Goal: Transaction & Acquisition: Purchase product/service

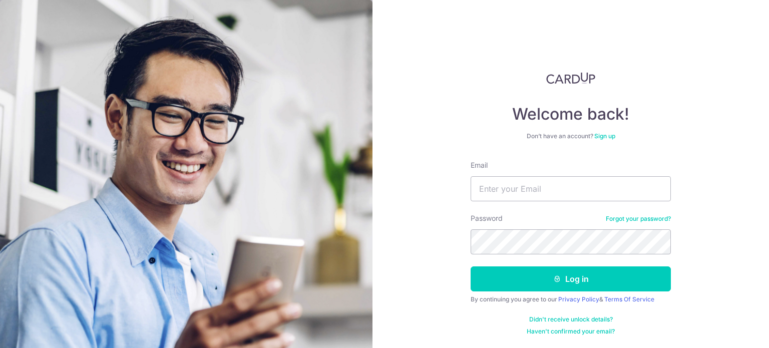
click at [507, 194] on input "Email" at bounding box center [570, 188] width 200 height 25
type input "ashczq@gmail.com"
click at [470, 266] on button "Log in" at bounding box center [570, 278] width 200 height 25
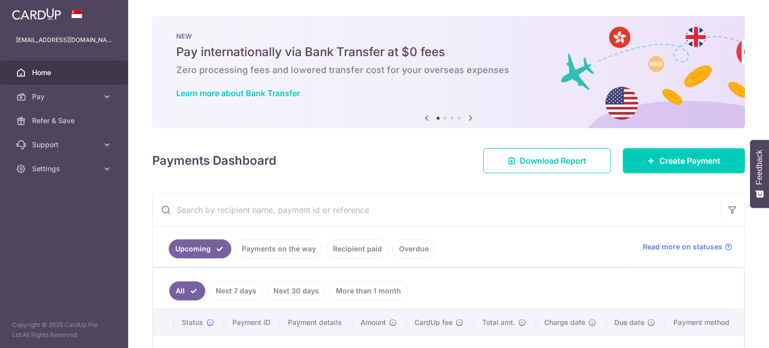
scroll to position [94, 0]
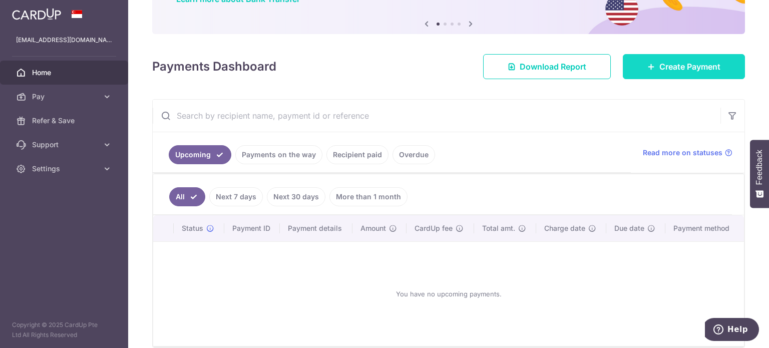
click at [694, 55] on link "Create Payment" at bounding box center [684, 66] width 122 height 25
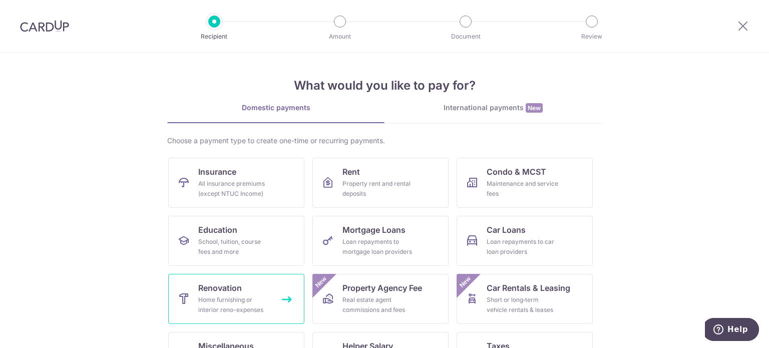
click at [232, 295] on div "Home furnishing or interior reno-expenses" at bounding box center [234, 305] width 72 height 20
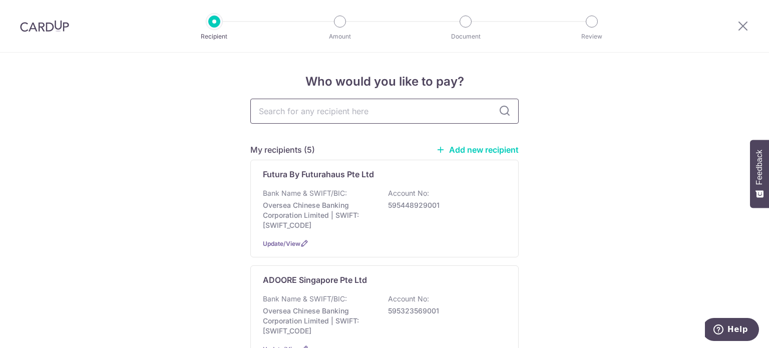
click at [292, 112] on input "text" at bounding box center [384, 111] width 268 height 25
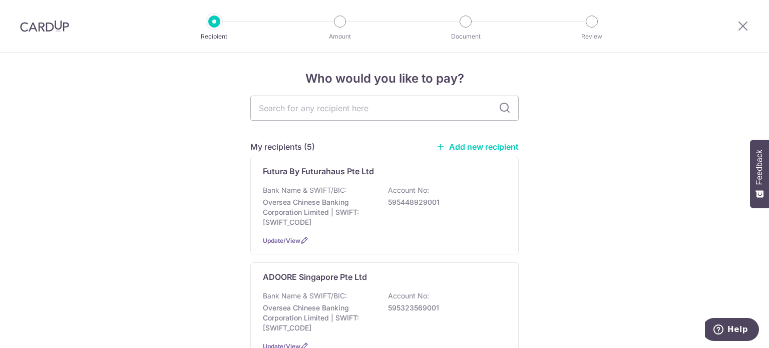
click at [485, 151] on link "Add new recipient" at bounding box center [477, 147] width 83 height 10
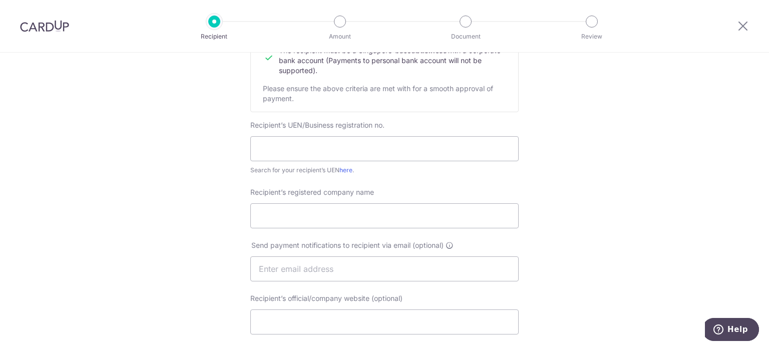
scroll to position [148, 0]
paste input "52898016EYXE"
click at [285, 152] on input "52898016EYXE" at bounding box center [384, 148] width 268 height 25
type input "52898016EYXE"
click at [284, 212] on input "Recipient’s registered company name" at bounding box center [384, 215] width 268 height 25
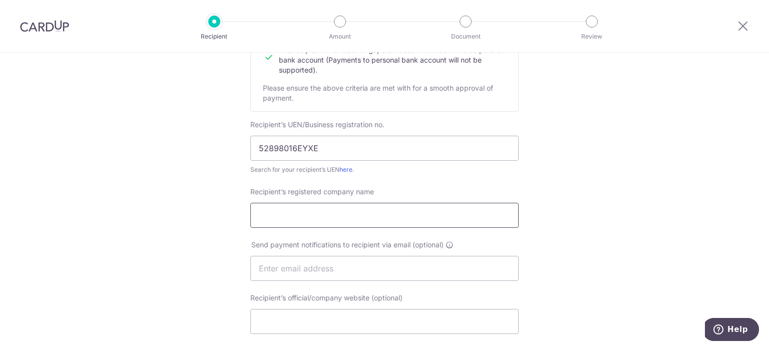
paste input "[PERSON_NAME] Electrical Engineering"
type input "[PERSON_NAME] Electrical Engineering"
click at [307, 147] on input "52898016EYXE" at bounding box center [384, 148] width 268 height 25
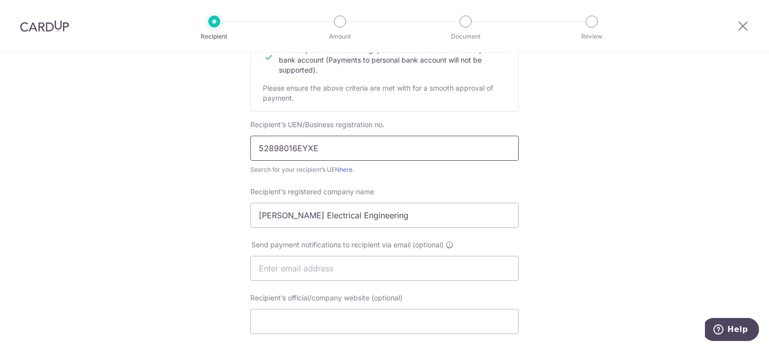
paste input "text"
type input "52898016E"
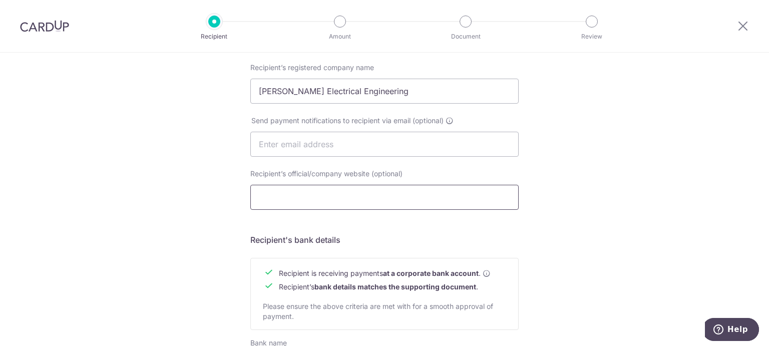
scroll to position [456, 0]
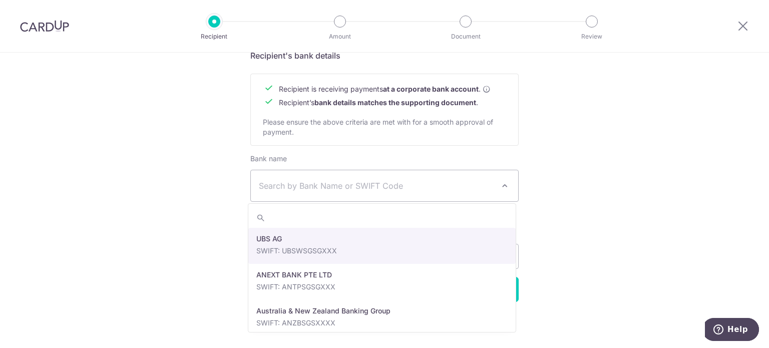
click at [312, 193] on span "Search by Bank Name or SWIFT Code" at bounding box center [384, 185] width 267 height 31
type input "dbs"
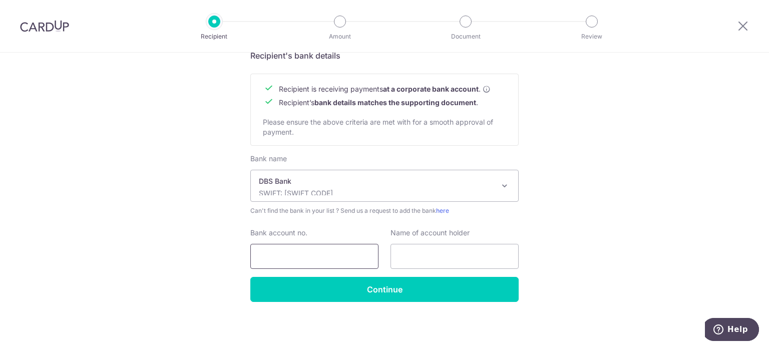
select select "6"
click at [280, 250] on input "Bank account no." at bounding box center [314, 256] width 128 height 25
paste input "029-901411-0"
click at [304, 257] on input "029-901411-0" at bounding box center [314, 256] width 128 height 25
click at [275, 256] on input "029-9014110" at bounding box center [314, 256] width 128 height 25
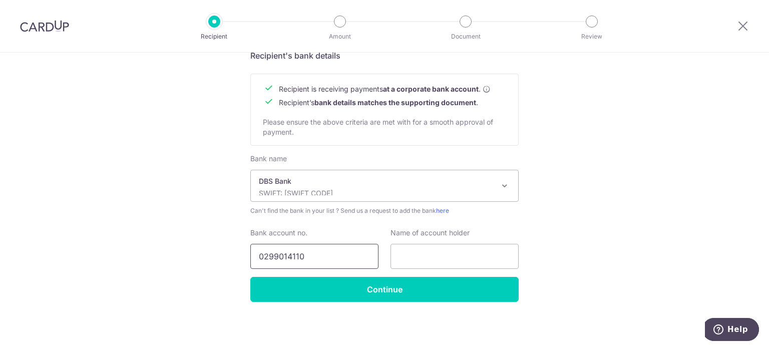
type input "0299014110"
click at [423, 244] on input "text" at bounding box center [454, 256] width 128 height 25
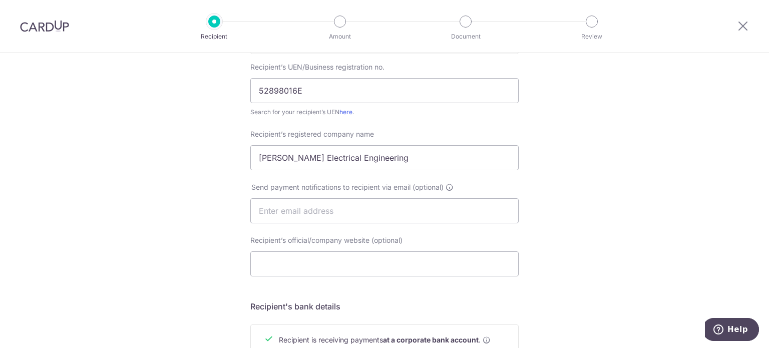
scroll to position [203, 0]
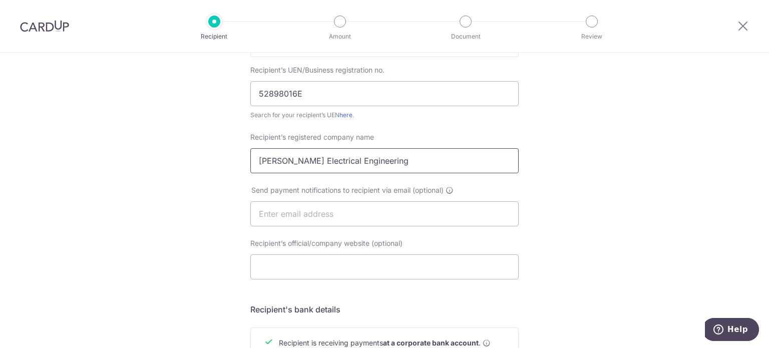
click at [319, 151] on input "Yong Xin Electrical Engineering" at bounding box center [384, 160] width 268 height 25
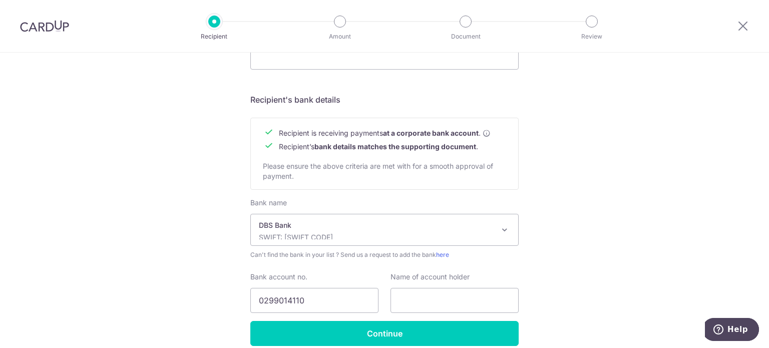
scroll to position [456, 0]
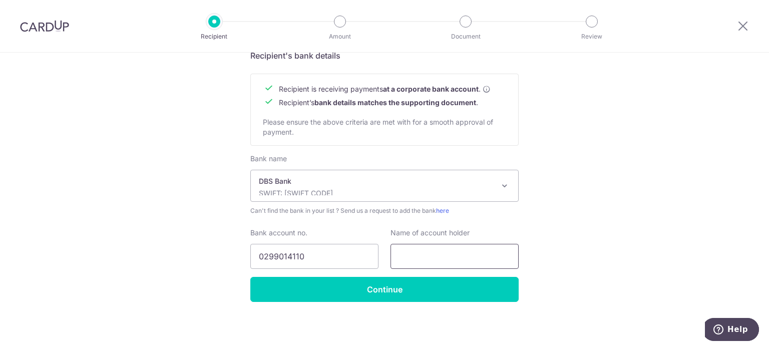
paste input "Yong Xin Electrical Engineering"
click at [440, 256] on input "text" at bounding box center [454, 256] width 128 height 25
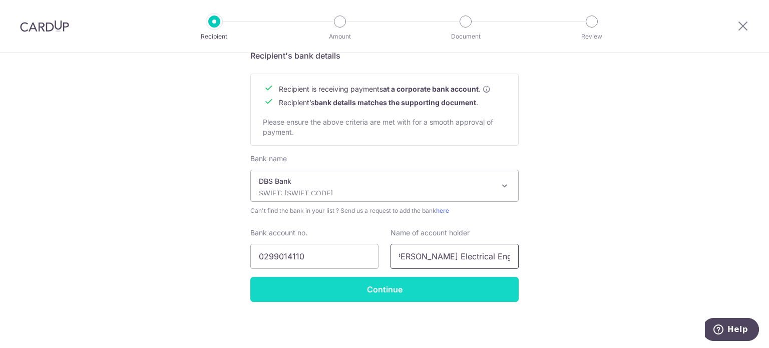
type input "Yong Xin Electrical Engineering"
click at [386, 293] on input "Continue" at bounding box center [384, 289] width 268 height 25
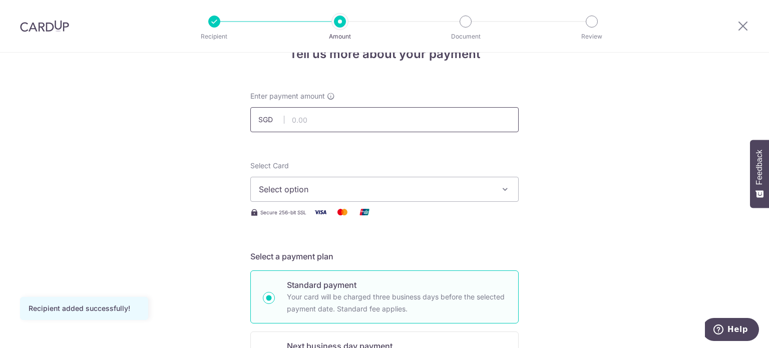
click at [322, 120] on input "text" at bounding box center [384, 119] width 268 height 25
type input "3,812.50"
click at [267, 184] on span "Select option" at bounding box center [375, 189] width 233 height 12
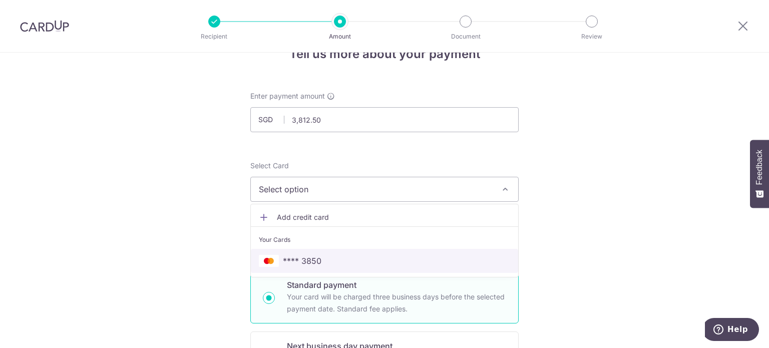
click at [290, 257] on span "**** 3850" at bounding box center [302, 261] width 39 height 12
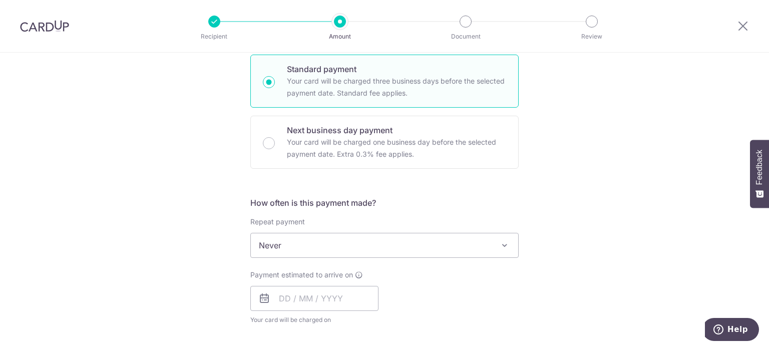
scroll to position [244, 0]
click at [312, 245] on span "Never" at bounding box center [384, 245] width 267 height 24
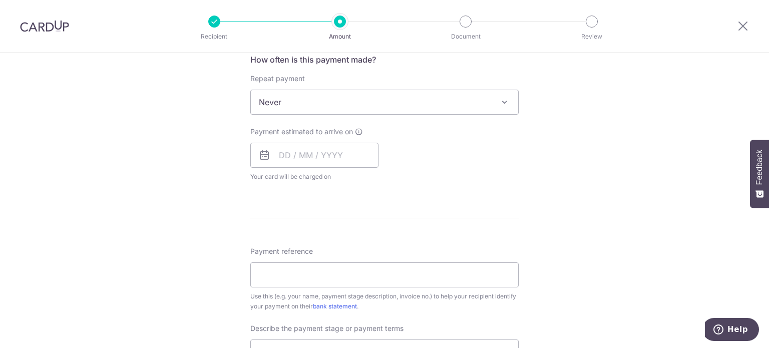
scroll to position [393, 0]
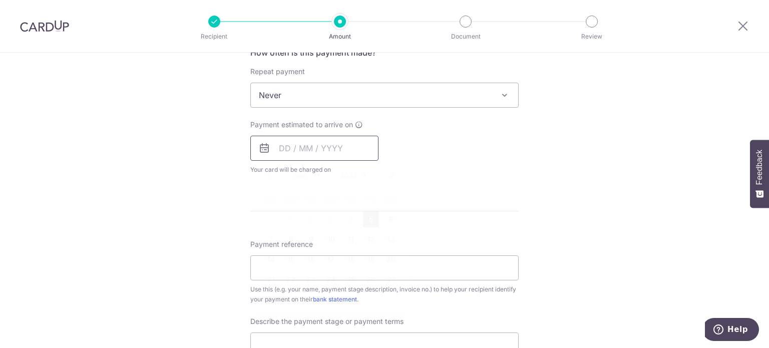
click at [291, 157] on input "text" at bounding box center [314, 148] width 128 height 25
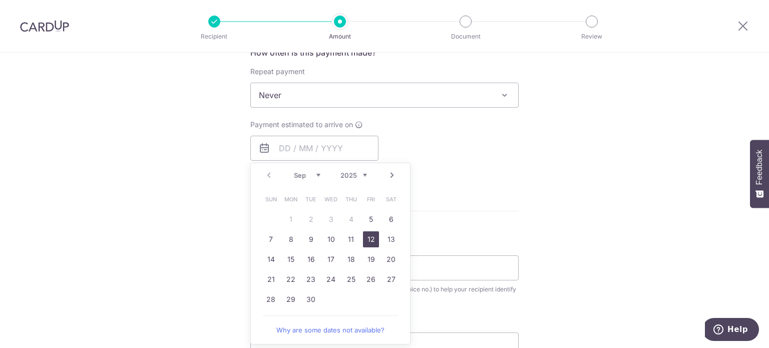
click at [366, 234] on link "12" at bounding box center [371, 239] width 16 height 16
type input "12/09/2025"
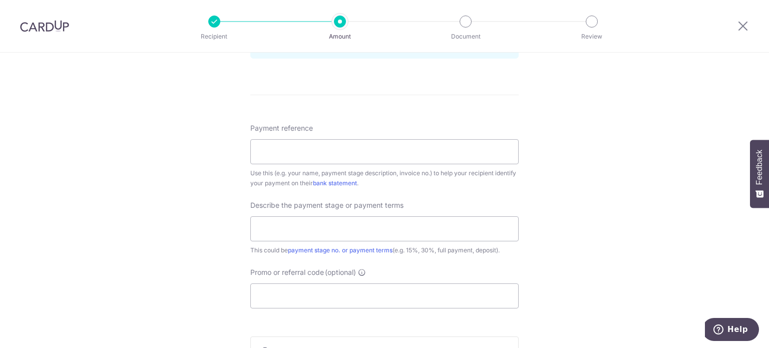
scroll to position [552, 0]
click at [295, 140] on input "Payment reference" at bounding box center [384, 150] width 268 height 25
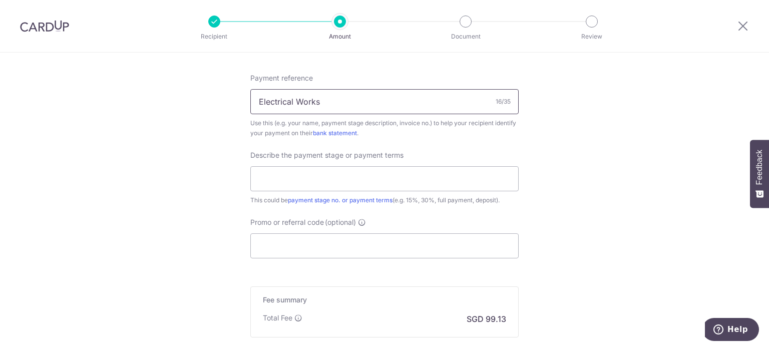
scroll to position [601, 0]
type input "Electrical Works"
click at [286, 179] on input "text" at bounding box center [384, 178] width 268 height 25
type input "50% of Quotation"
click at [280, 246] on input "Promo or referral code (optional)" at bounding box center [384, 245] width 268 height 25
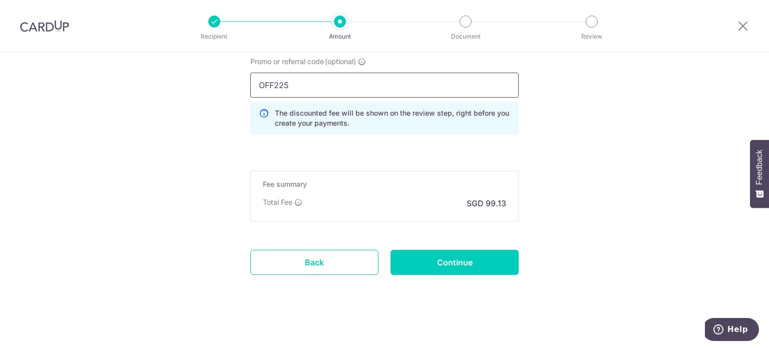
scroll to position [761, 0]
type input "OFF225"
click at [452, 250] on input "Continue" at bounding box center [454, 262] width 128 height 25
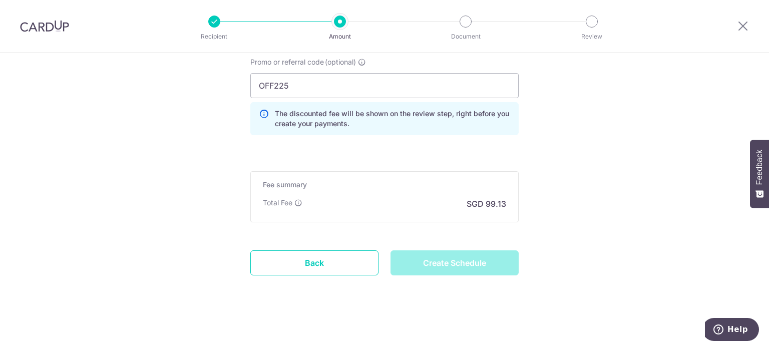
type input "Create Schedule"
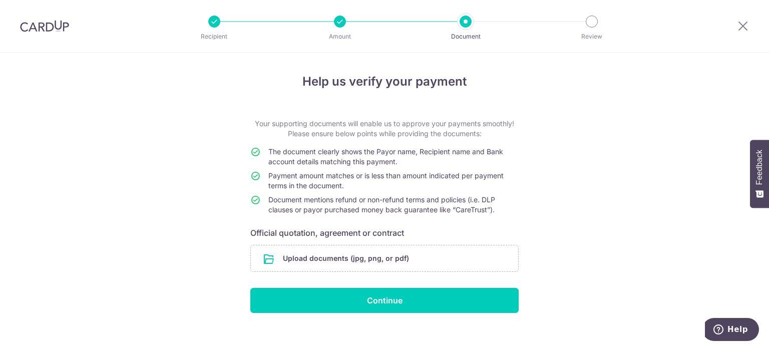
scroll to position [12, 0]
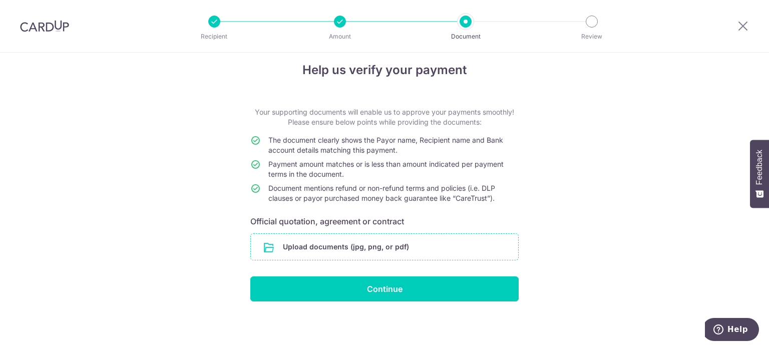
click at [351, 240] on input "file" at bounding box center [384, 247] width 267 height 26
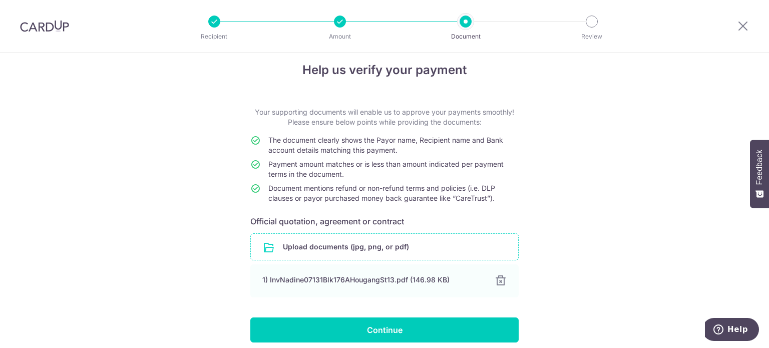
scroll to position [52, 0]
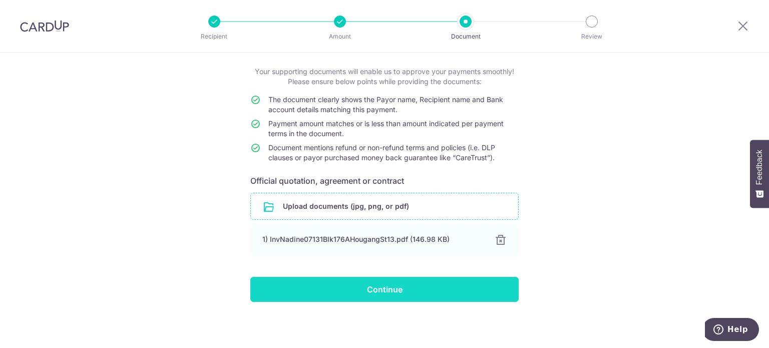
click at [384, 286] on input "Continue" at bounding box center [384, 289] width 268 height 25
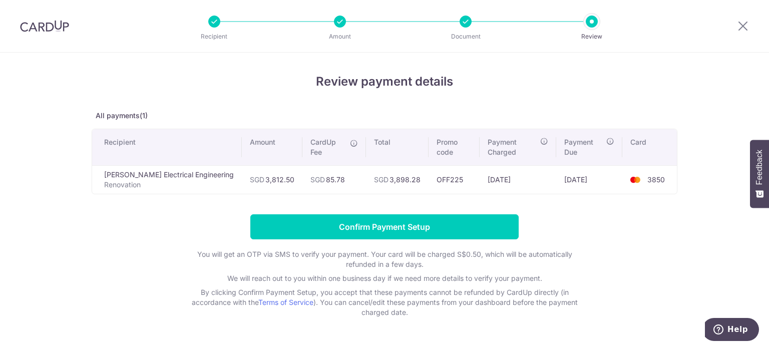
scroll to position [28, 0]
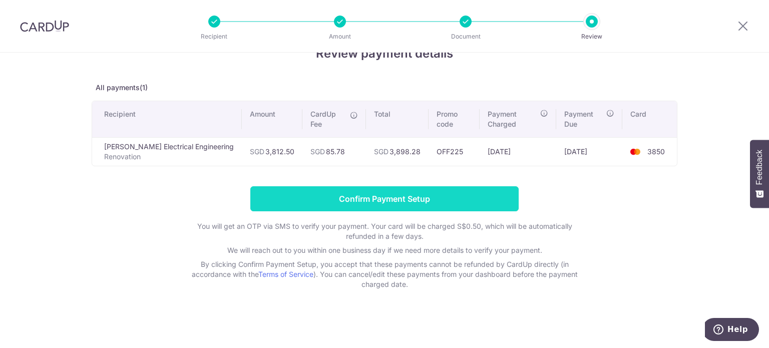
click at [326, 195] on input "Confirm Payment Setup" at bounding box center [384, 198] width 268 height 25
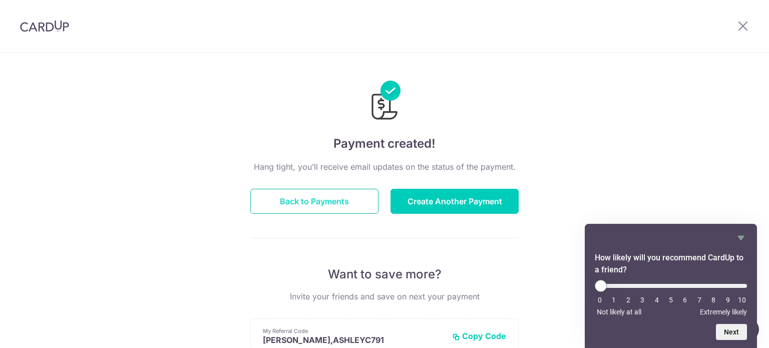
click at [334, 209] on button "Back to Payments" at bounding box center [314, 201] width 128 height 25
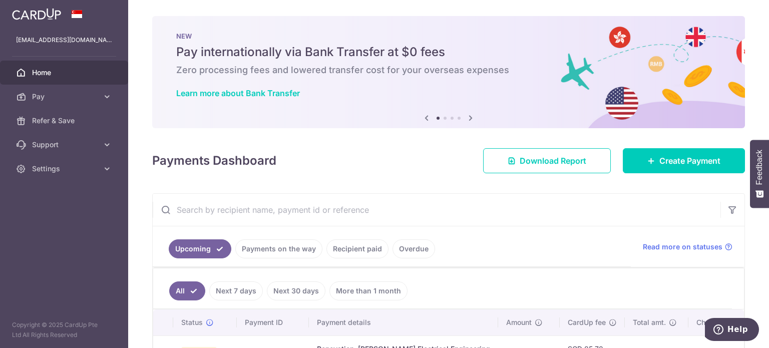
scroll to position [76, 0]
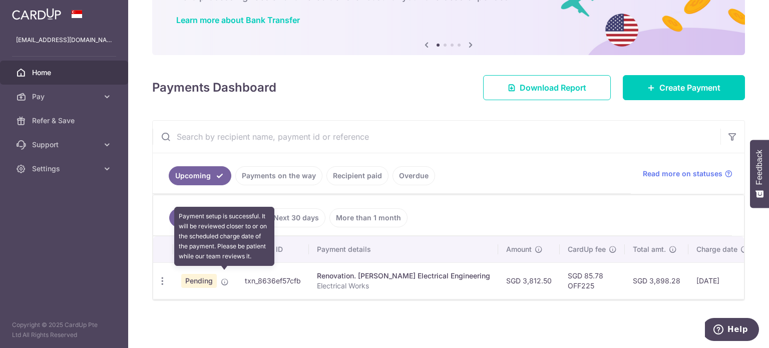
click at [227, 280] on icon at bounding box center [225, 282] width 8 height 8
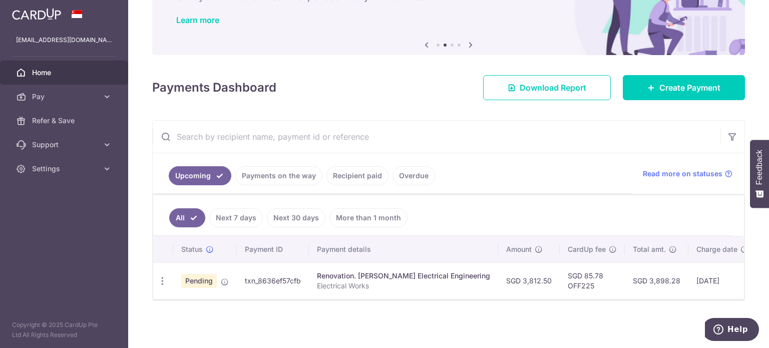
scroll to position [0, 0]
